Goal: Navigation & Orientation: Find specific page/section

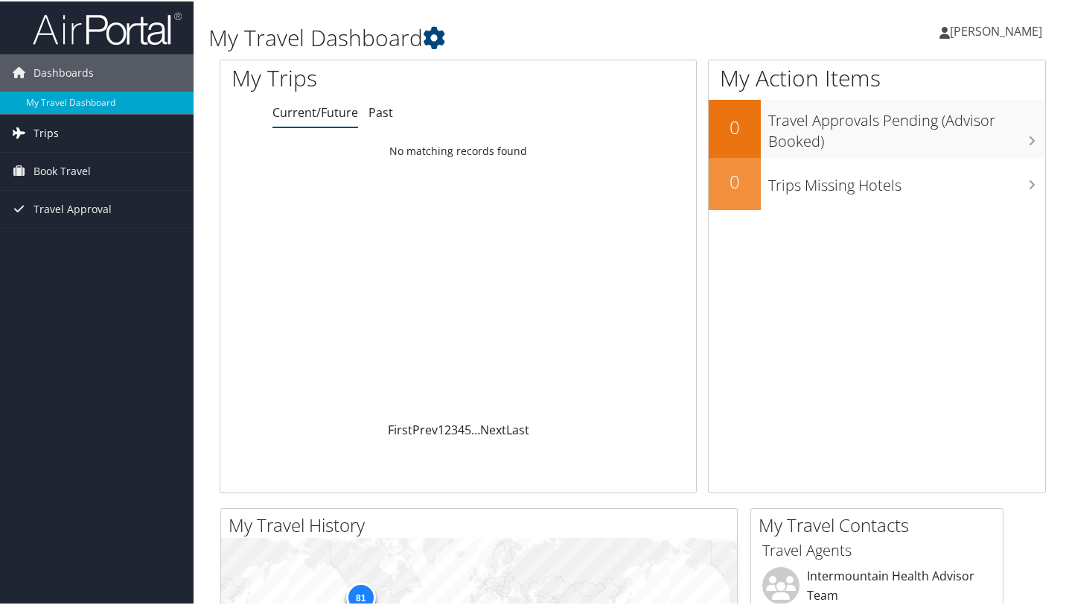
click at [42, 133] on span "Trips" at bounding box center [46, 131] width 25 height 37
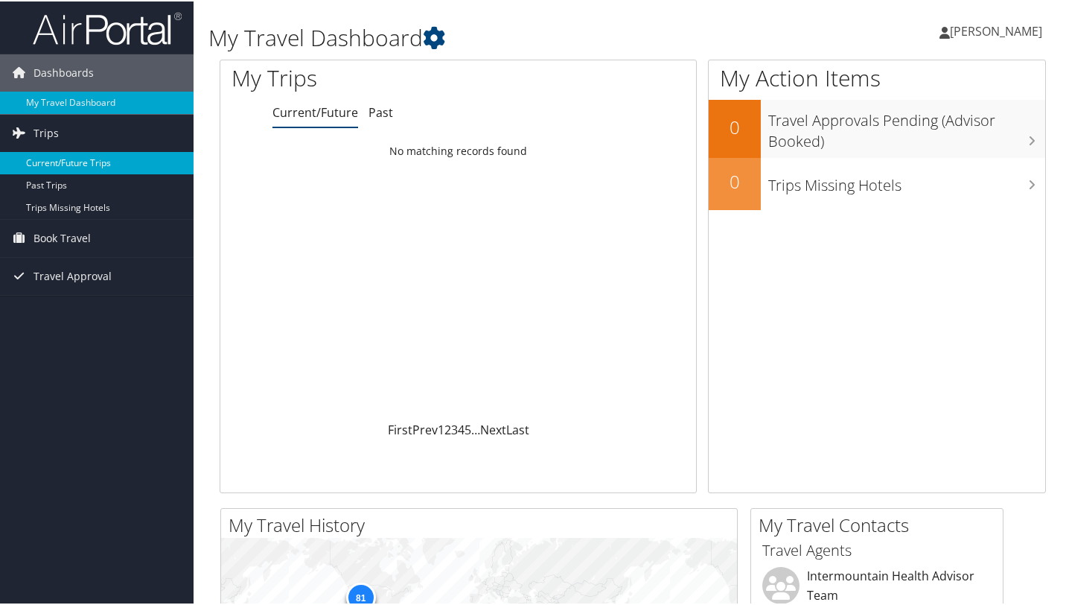
click at [55, 160] on link "Current/Future Trips" at bounding box center [97, 161] width 194 height 22
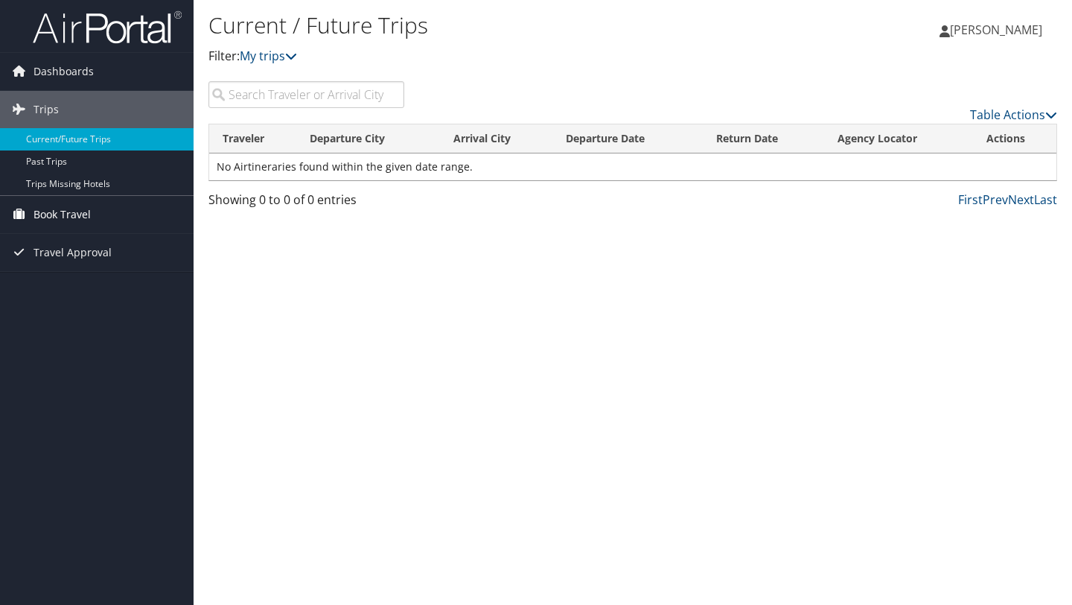
click at [57, 218] on span "Book Travel" at bounding box center [62, 214] width 57 height 37
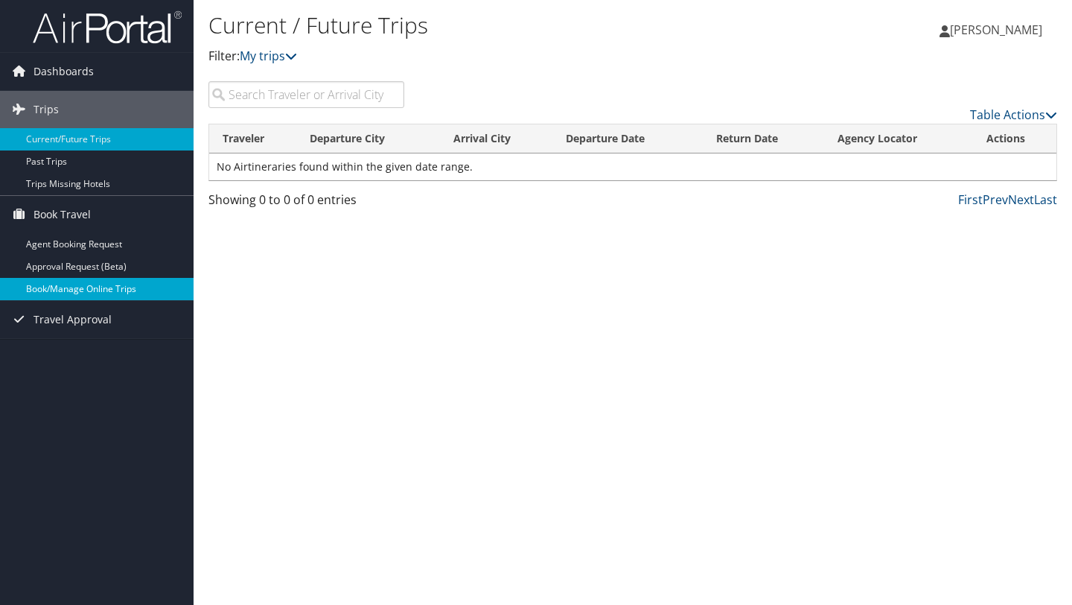
click at [83, 291] on link "Book/Manage Online Trips" at bounding box center [97, 289] width 194 height 22
